Goal: Check status

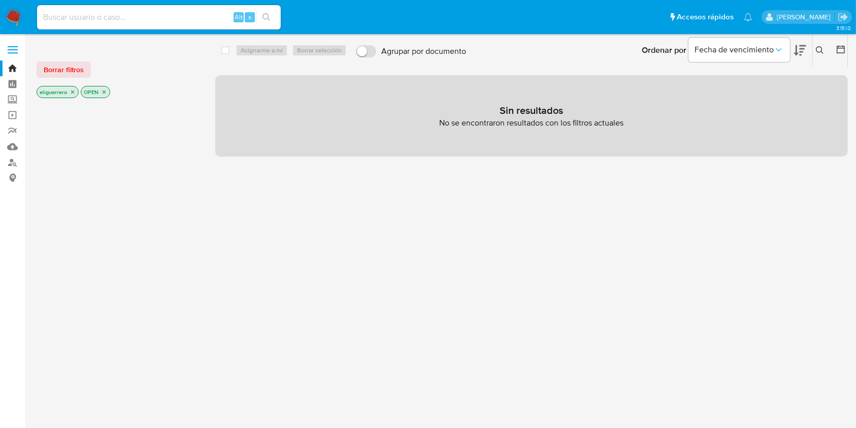
click at [81, 19] on input at bounding box center [159, 17] width 244 height 13
paste input "81952767"
type input "81952767"
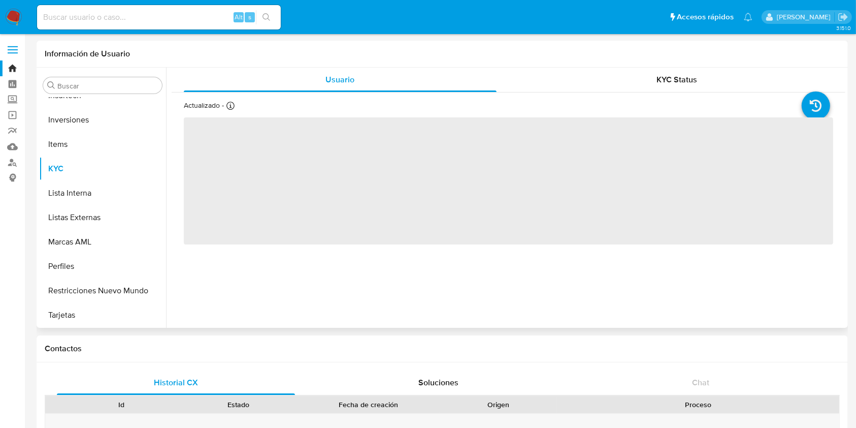
scroll to position [454, 0]
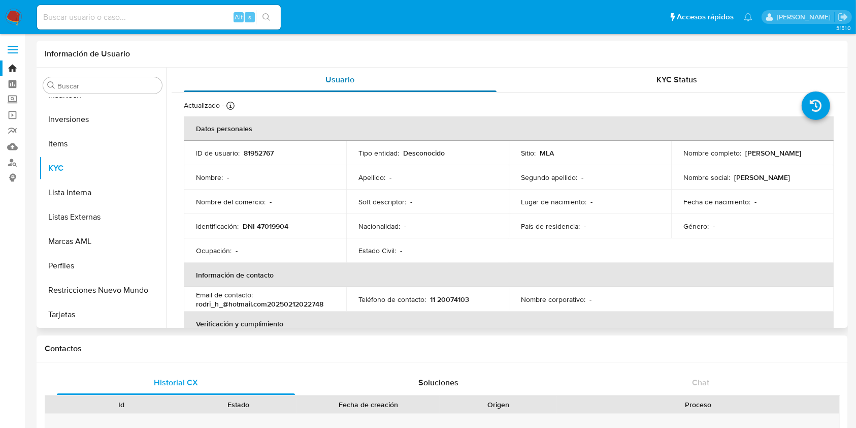
select select "10"
